Goal: Task Accomplishment & Management: Use online tool/utility

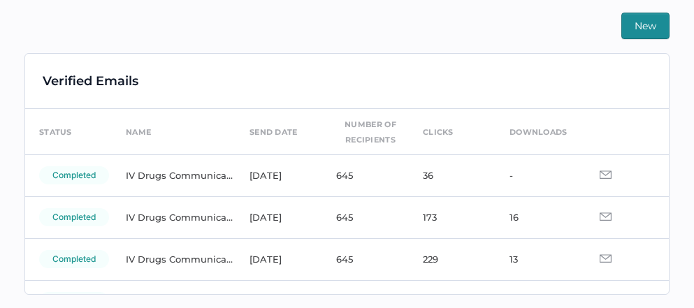
scroll to position [334, 0]
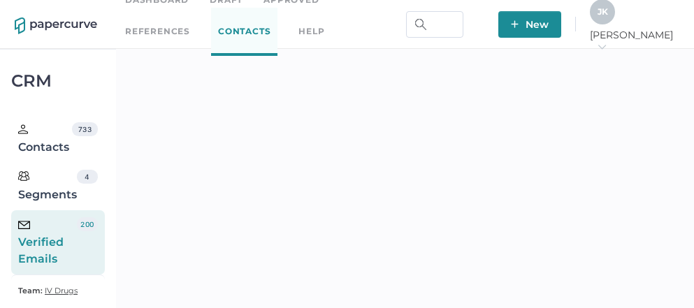
click at [607, 42] on icon "arrow_right" at bounding box center [602, 47] width 10 height 10
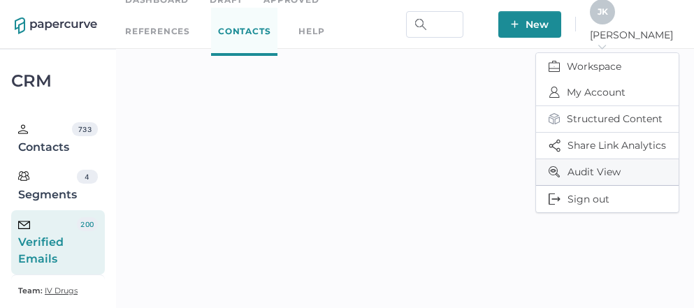
click at [607, 171] on span "Audit View" at bounding box center [607, 172] width 117 height 26
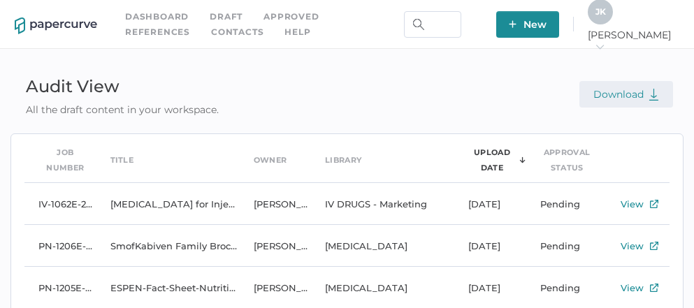
click at [623, 96] on span "Download" at bounding box center [627, 94] width 66 height 13
click at [211, 31] on link "Contacts" at bounding box center [237, 31] width 52 height 15
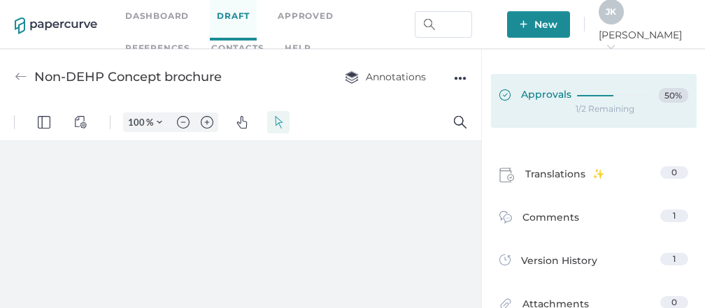
click at [551, 98] on span "Approvals" at bounding box center [535, 95] width 72 height 15
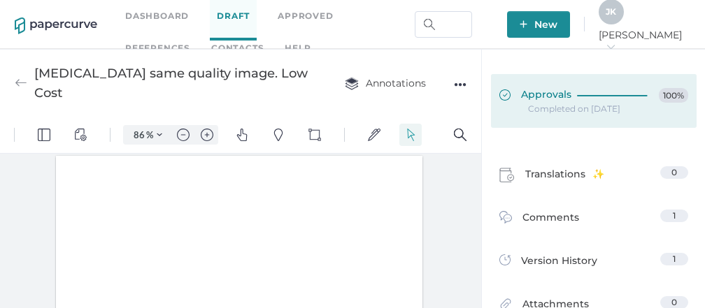
type input "86"
click at [551, 93] on span "Approvals" at bounding box center [535, 95] width 72 height 15
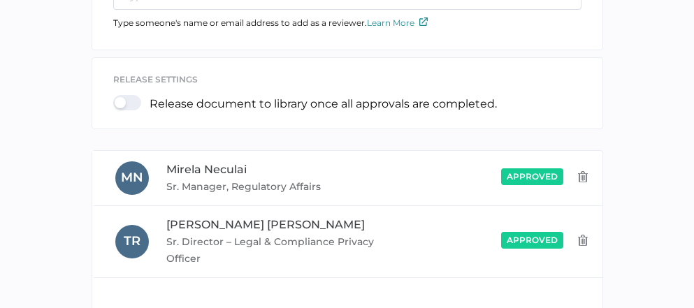
scroll to position [492, 0]
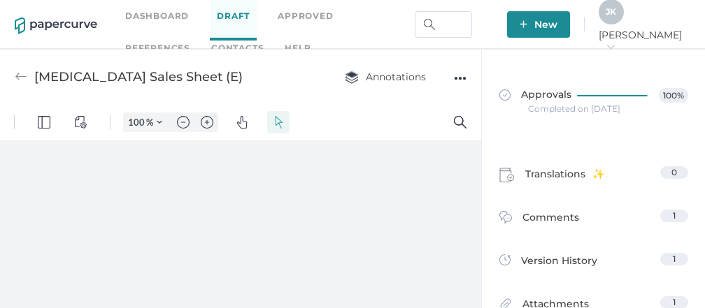
type input "86"
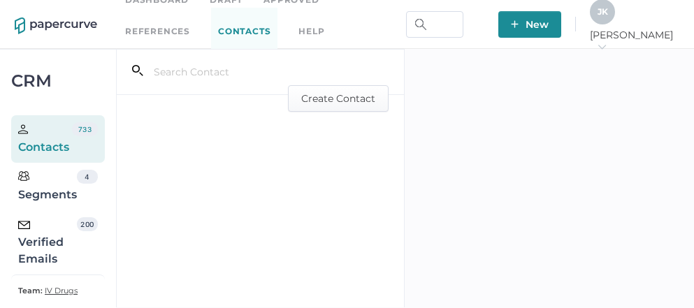
click at [34, 249] on div "Verified Emails" at bounding box center [47, 242] width 59 height 50
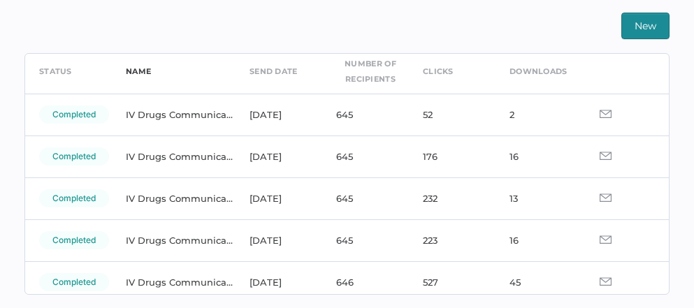
scroll to position [50, 0]
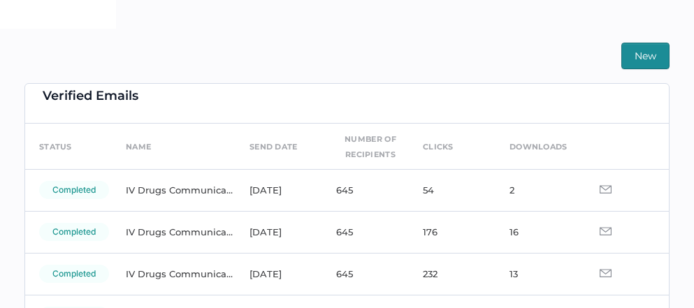
scroll to position [16, 0]
